Goal: Find specific page/section: Find specific page/section

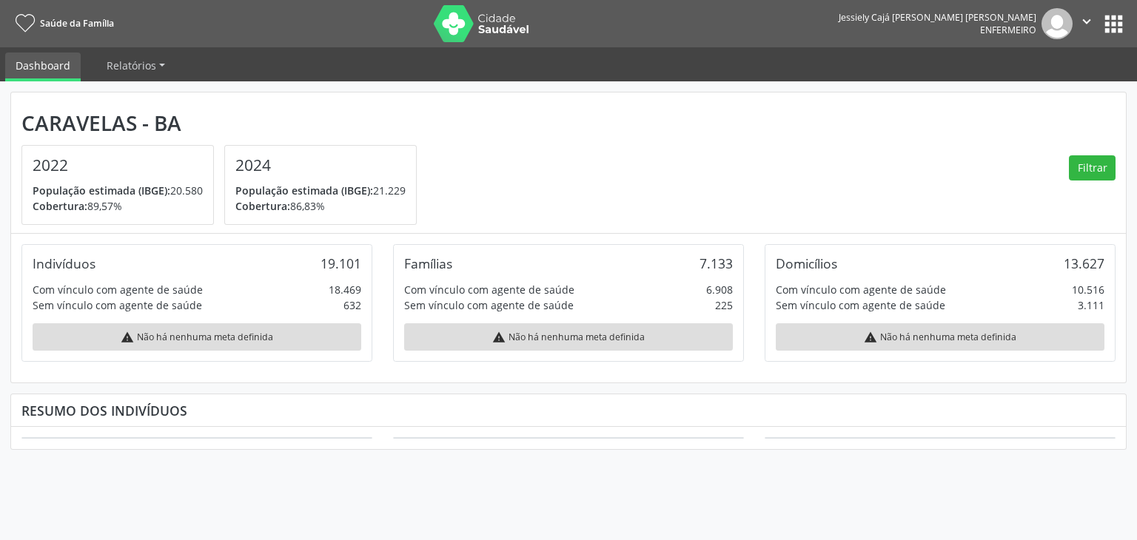
click at [1041, 24] on img at bounding box center [1056, 23] width 31 height 31
click at [1111, 27] on button "apps" at bounding box center [1114, 24] width 26 height 26
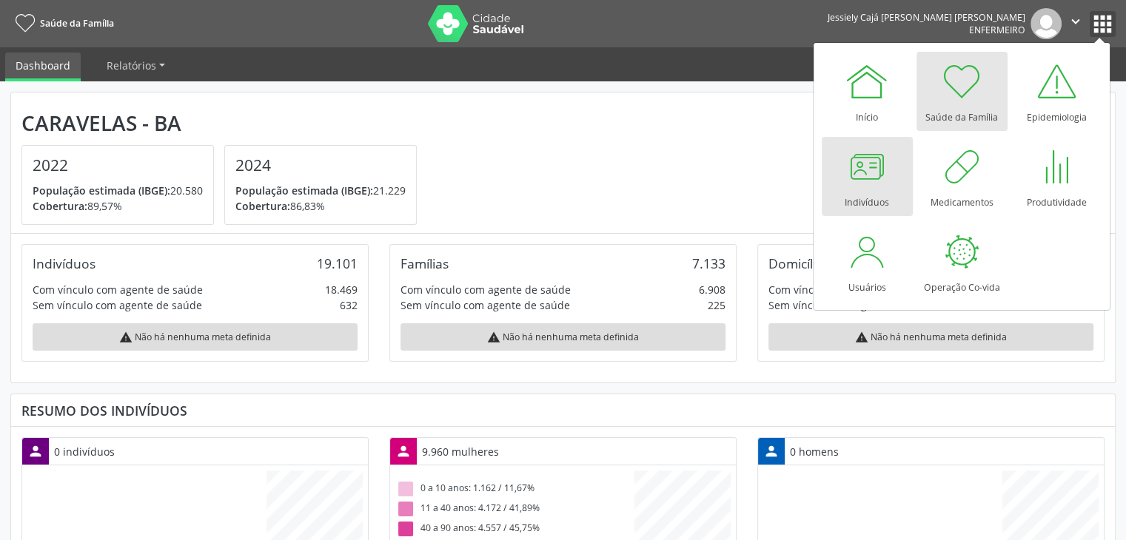
scroll to position [243, 368]
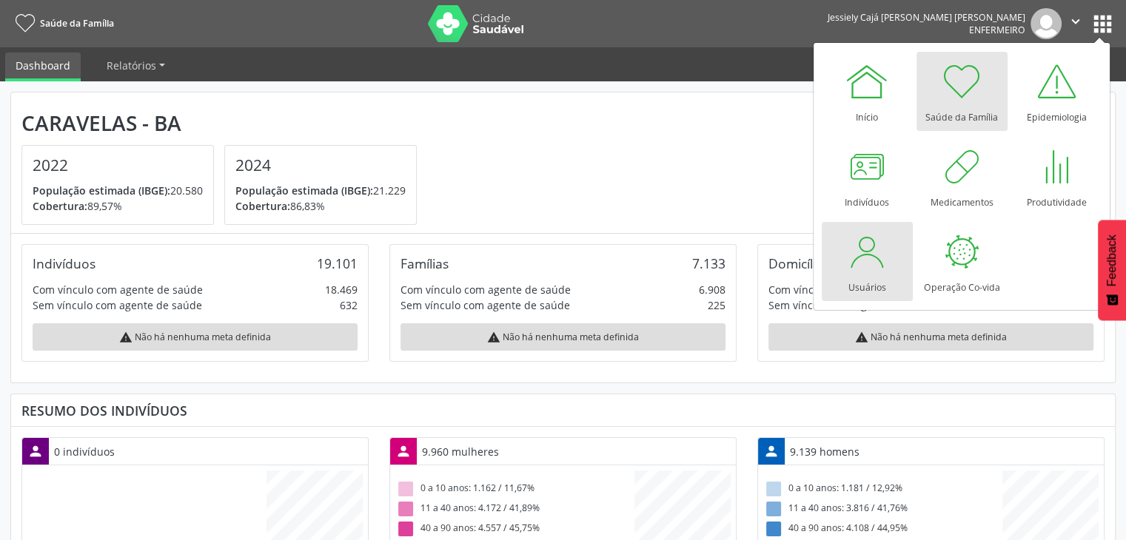
click at [870, 258] on div at bounding box center [866, 251] width 44 height 44
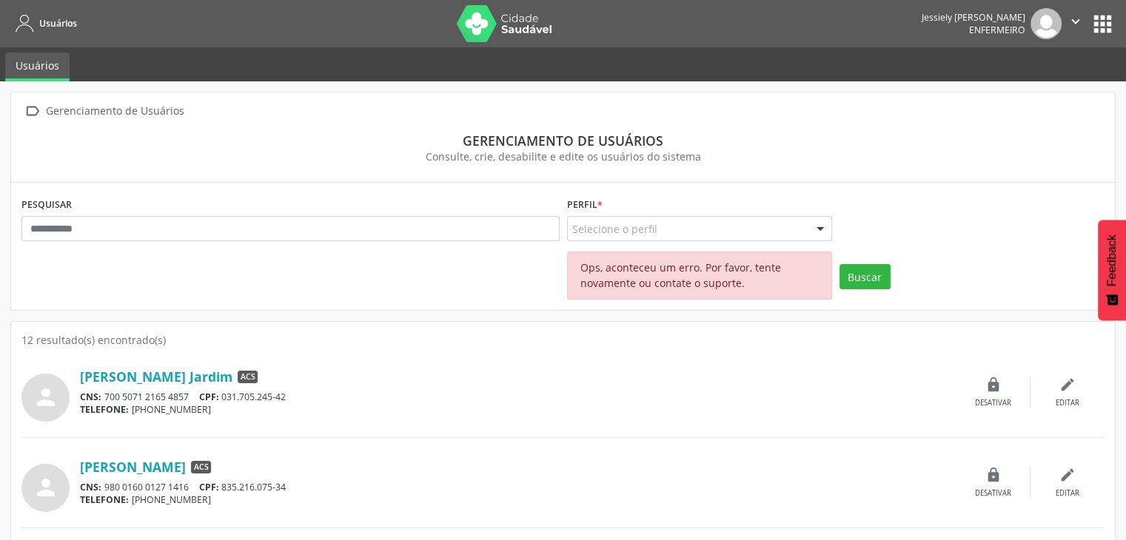
click at [1096, 19] on button "apps" at bounding box center [1102, 24] width 26 height 26
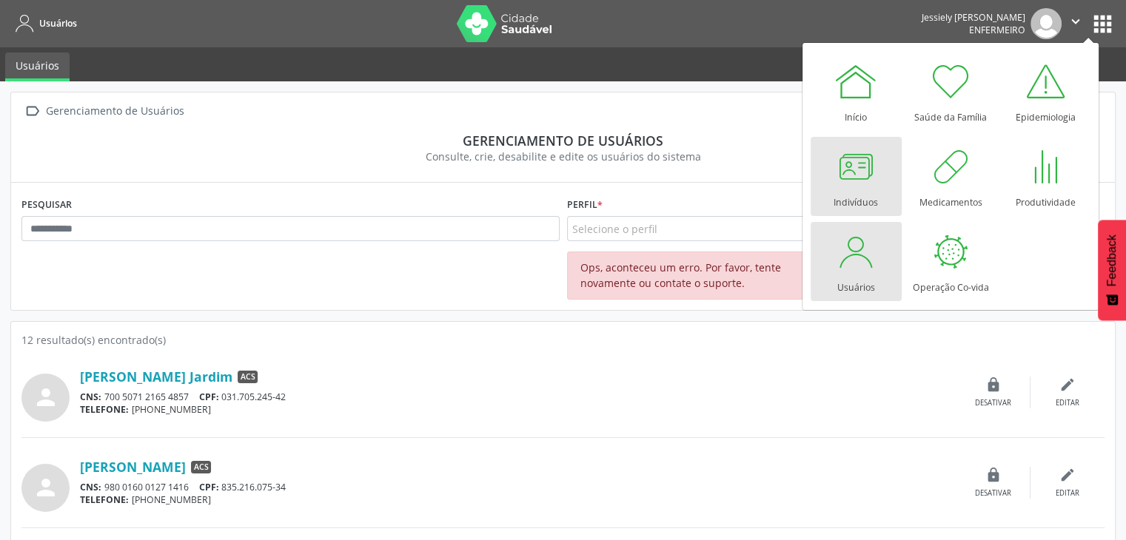
click at [873, 186] on div at bounding box center [855, 166] width 44 height 44
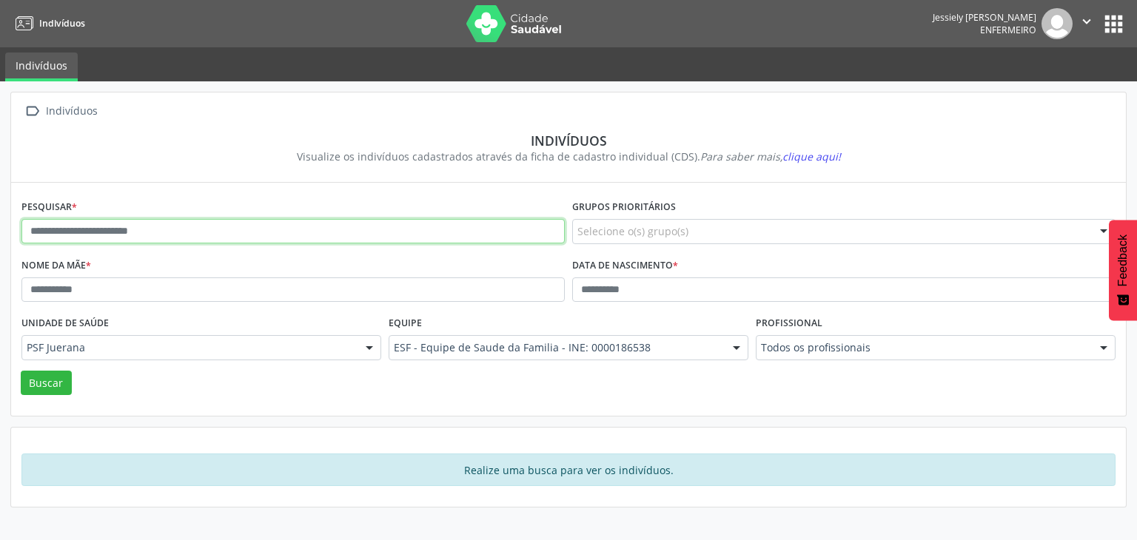
click at [139, 233] on input "text" at bounding box center [292, 231] width 543 height 25
type input "**********"
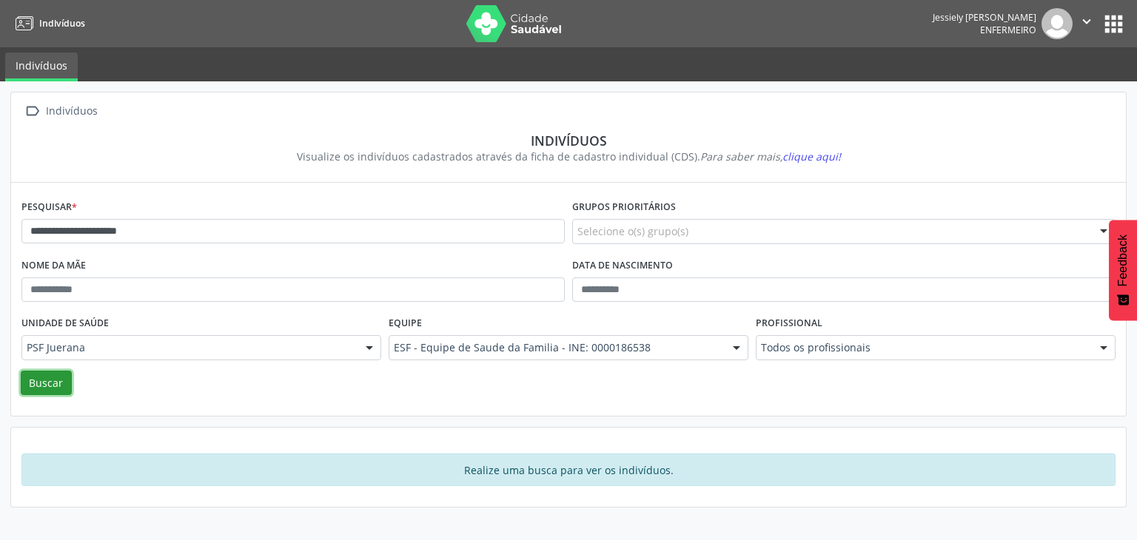
click at [41, 383] on button "Buscar" at bounding box center [46, 383] width 51 height 25
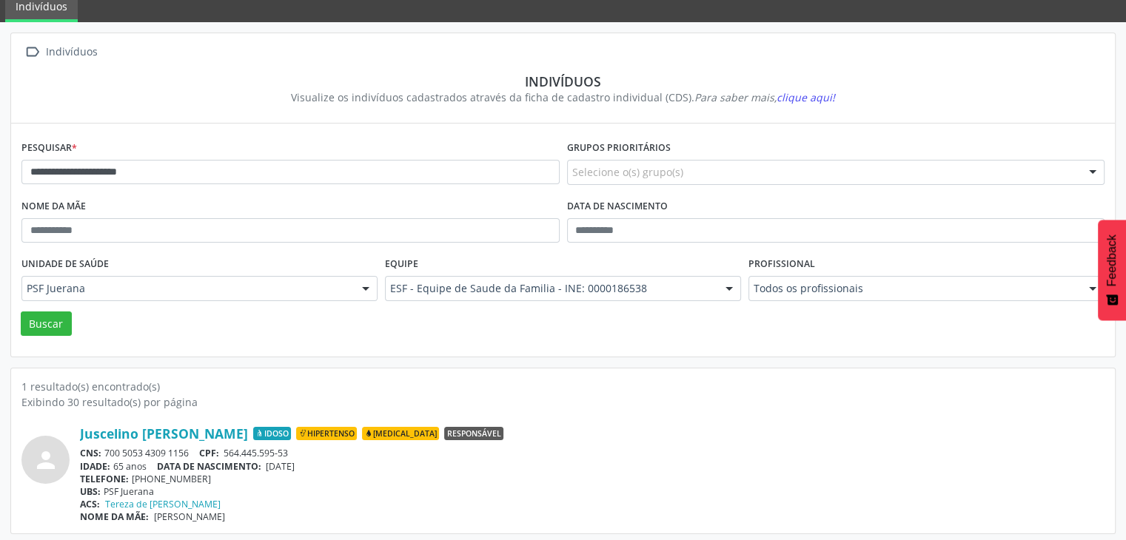
scroll to position [62, 0]
